Goal: Navigation & Orientation: Find specific page/section

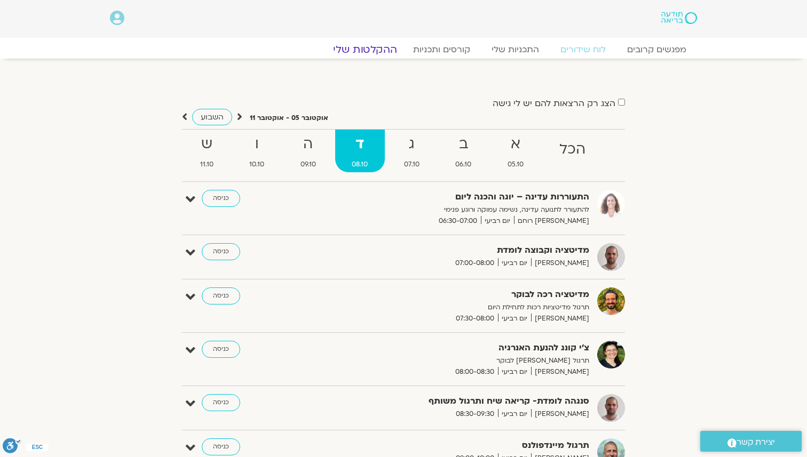
click at [352, 48] on link "ההקלטות שלי" at bounding box center [365, 49] width 90 height 13
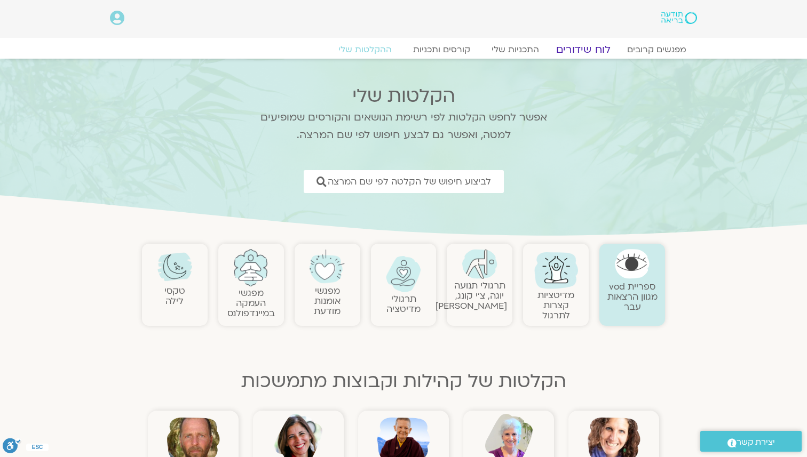
click at [576, 49] on link "לוח שידורים" at bounding box center [583, 49] width 80 height 13
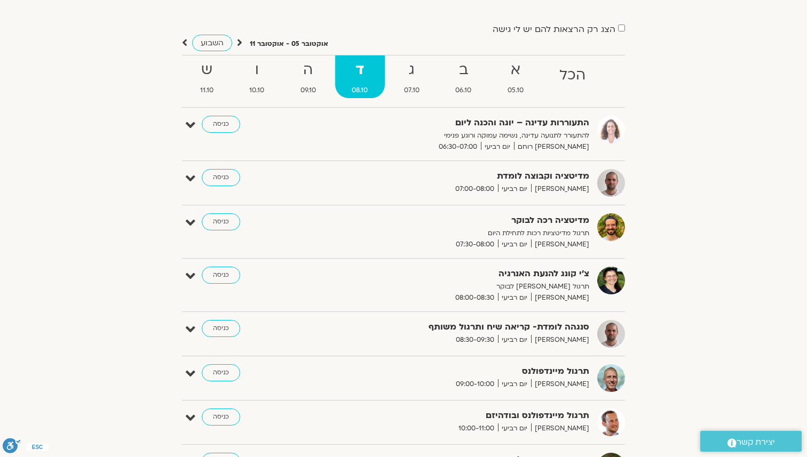
scroll to position [85, 0]
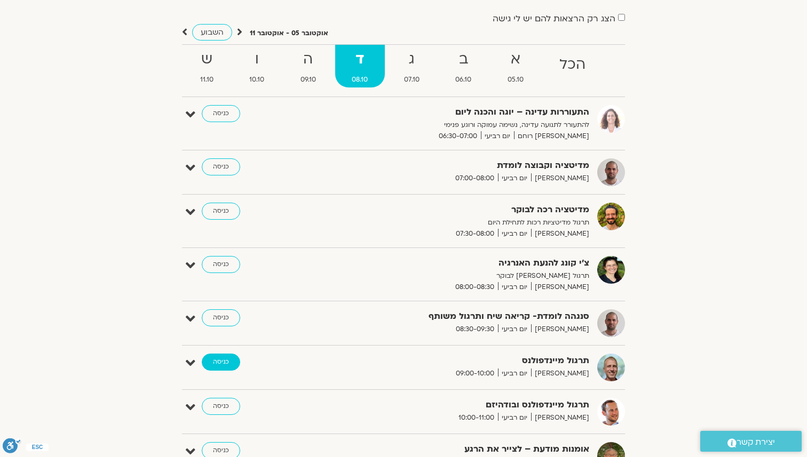
click at [234, 362] on link "כניסה" at bounding box center [221, 362] width 38 height 17
